Goal: Transaction & Acquisition: Purchase product/service

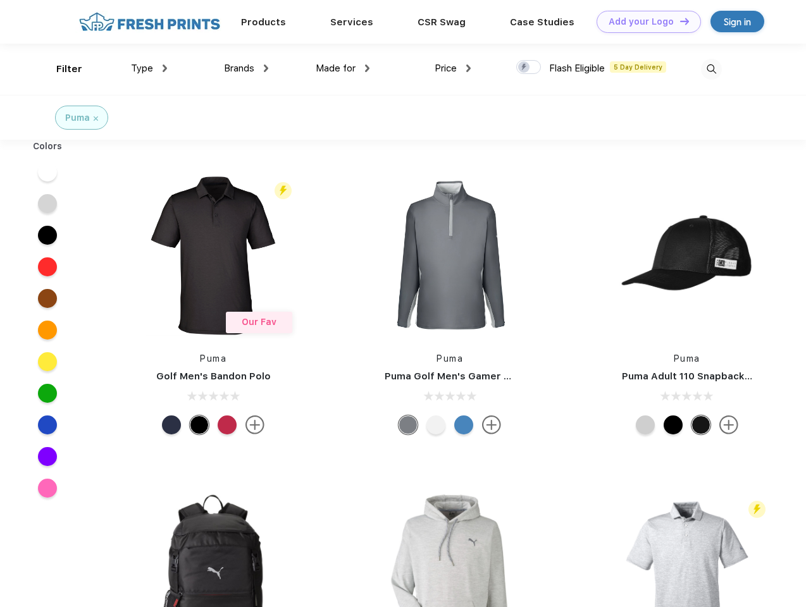
click at [644, 22] on link "Add your Logo Design Tool" at bounding box center [648, 22] width 104 height 22
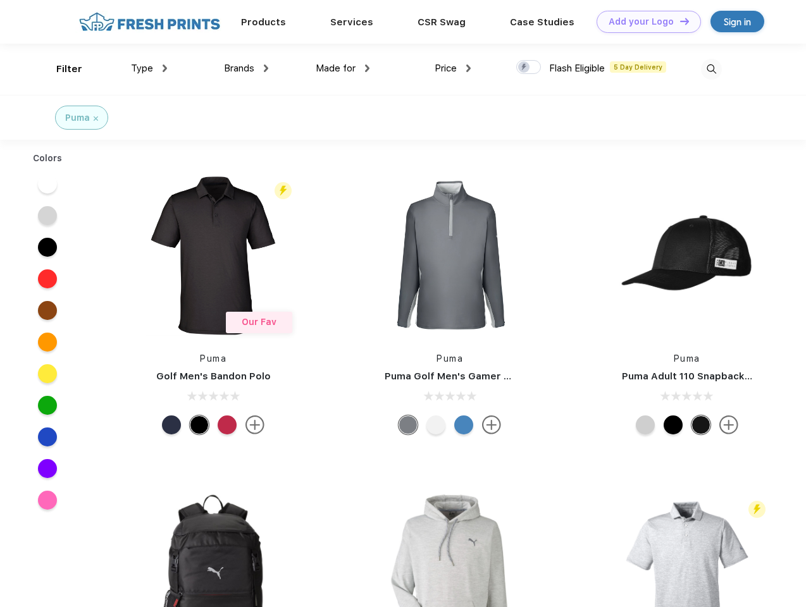
click at [0, 0] on div "Design Tool" at bounding box center [0, 0] width 0 height 0
click at [679, 21] on link "Add your Logo Design Tool" at bounding box center [648, 22] width 104 height 22
click at [61, 69] on div "Filter" at bounding box center [69, 69] width 26 height 15
click at [149, 68] on span "Type" at bounding box center [142, 68] width 22 height 11
click at [246, 68] on span "Brands" at bounding box center [239, 68] width 30 height 11
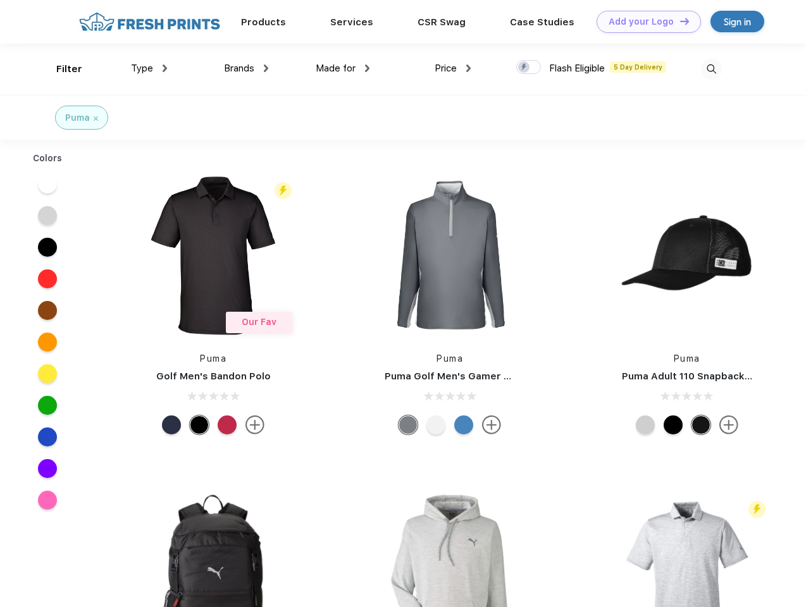
click at [343, 68] on span "Made for" at bounding box center [336, 68] width 40 height 11
click at [453, 68] on span "Price" at bounding box center [445, 68] width 22 height 11
click at [529, 68] on div at bounding box center [528, 67] width 25 height 14
click at [524, 68] on input "checkbox" at bounding box center [520, 63] width 8 height 8
click at [711, 69] on img at bounding box center [711, 69] width 21 height 21
